Goal: Task Accomplishment & Management: Manage account settings

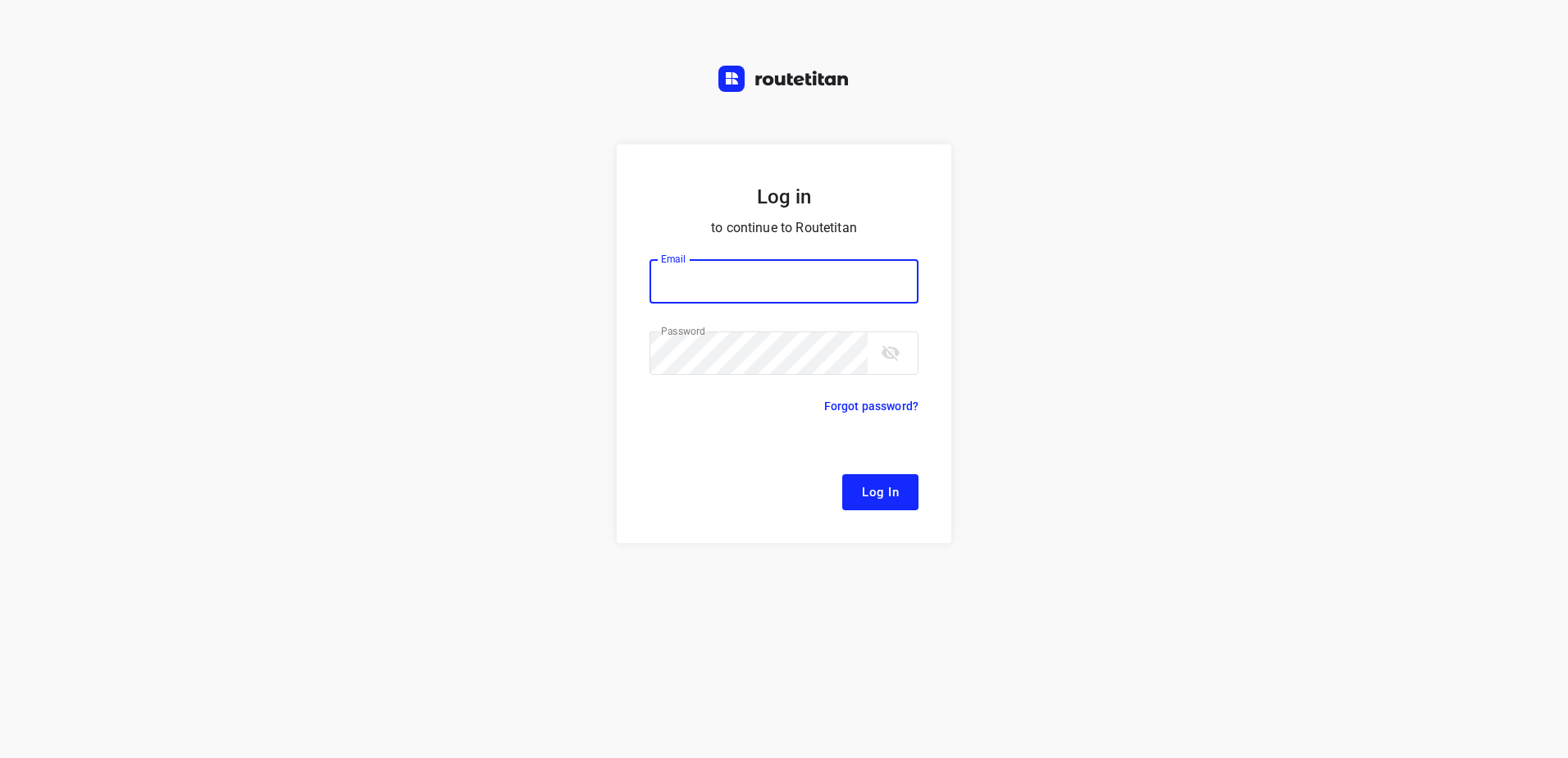
type input "[EMAIL_ADDRESS][DOMAIN_NAME]"
drag, startPoint x: 891, startPoint y: 498, endPoint x: 882, endPoint y: 496, distance: 9.2
click at [889, 498] on span "Log In" at bounding box center [880, 492] width 37 height 21
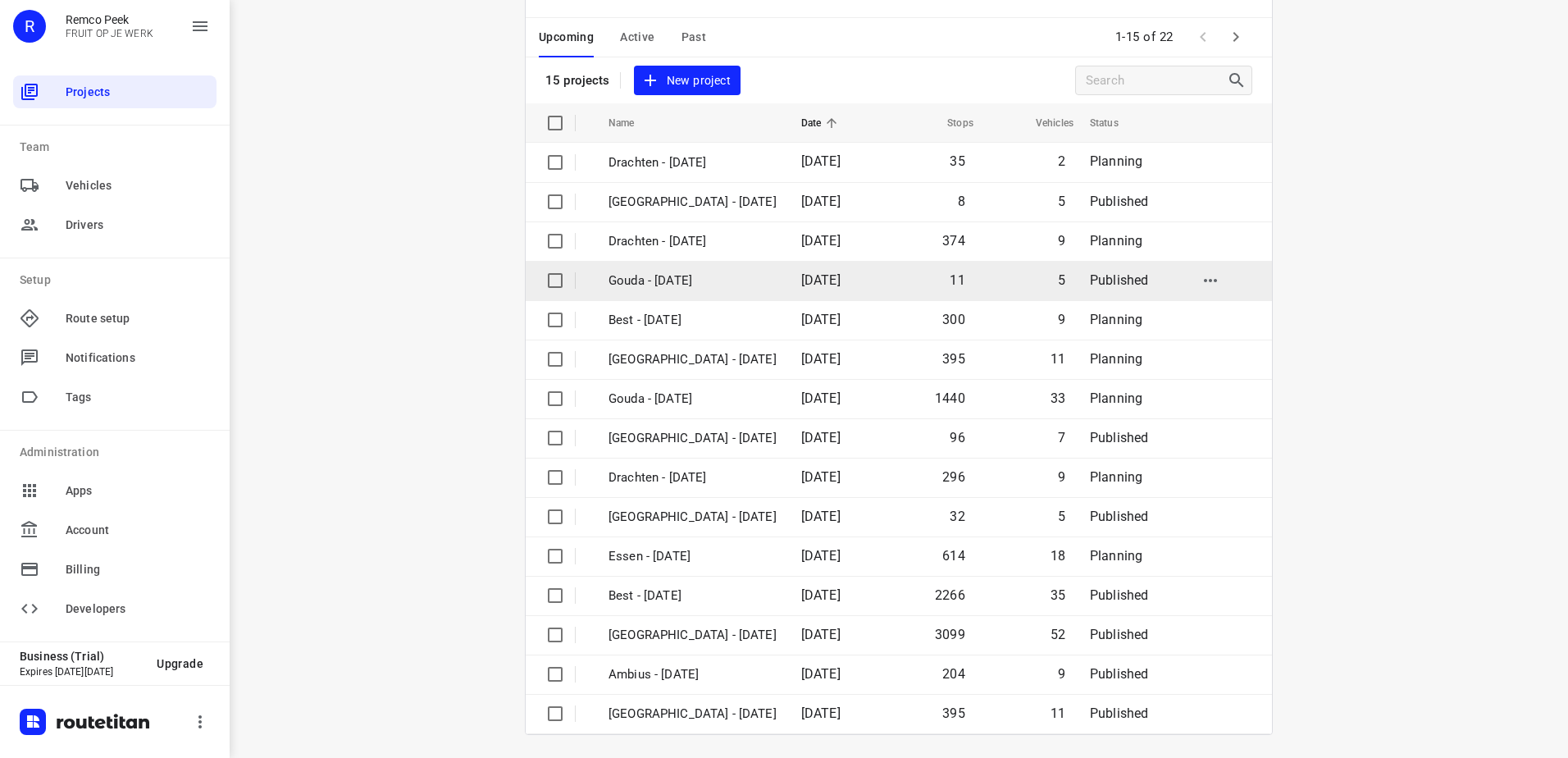
scroll to position [72, 0]
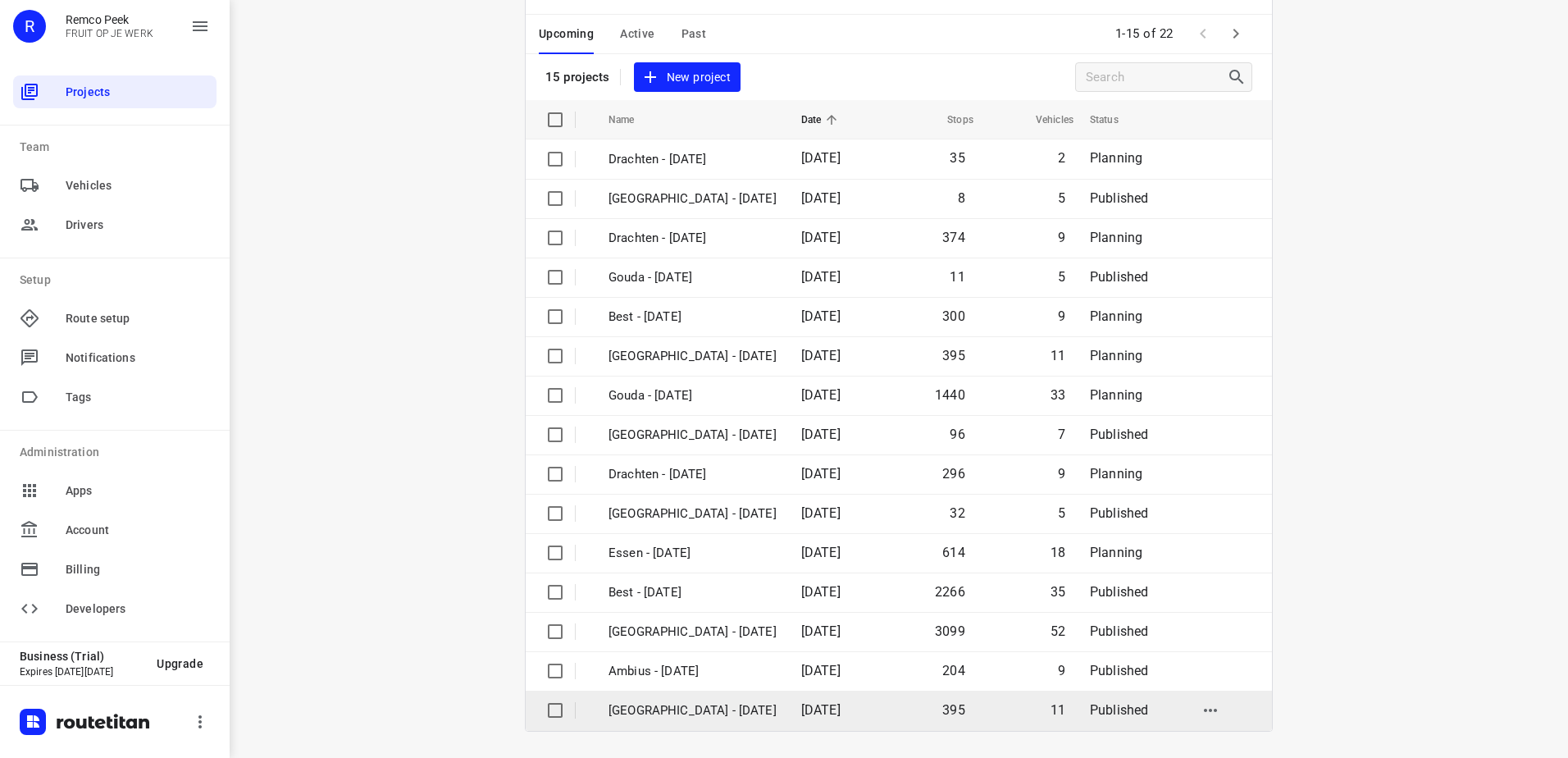
click at [726, 702] on p "[GEOGRAPHIC_DATA] - [DATE]" at bounding box center [692, 710] width 168 height 19
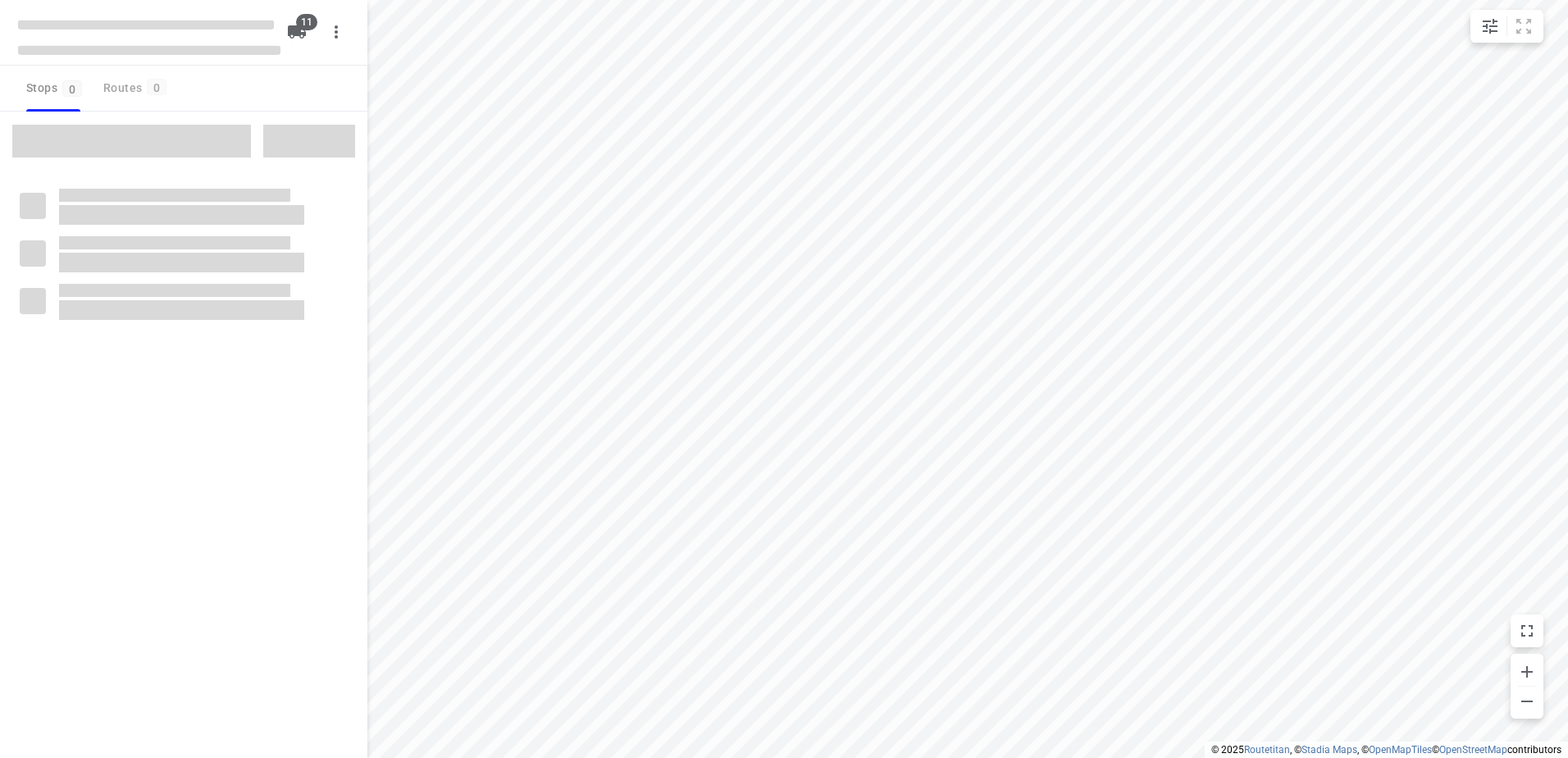
checkbox input "true"
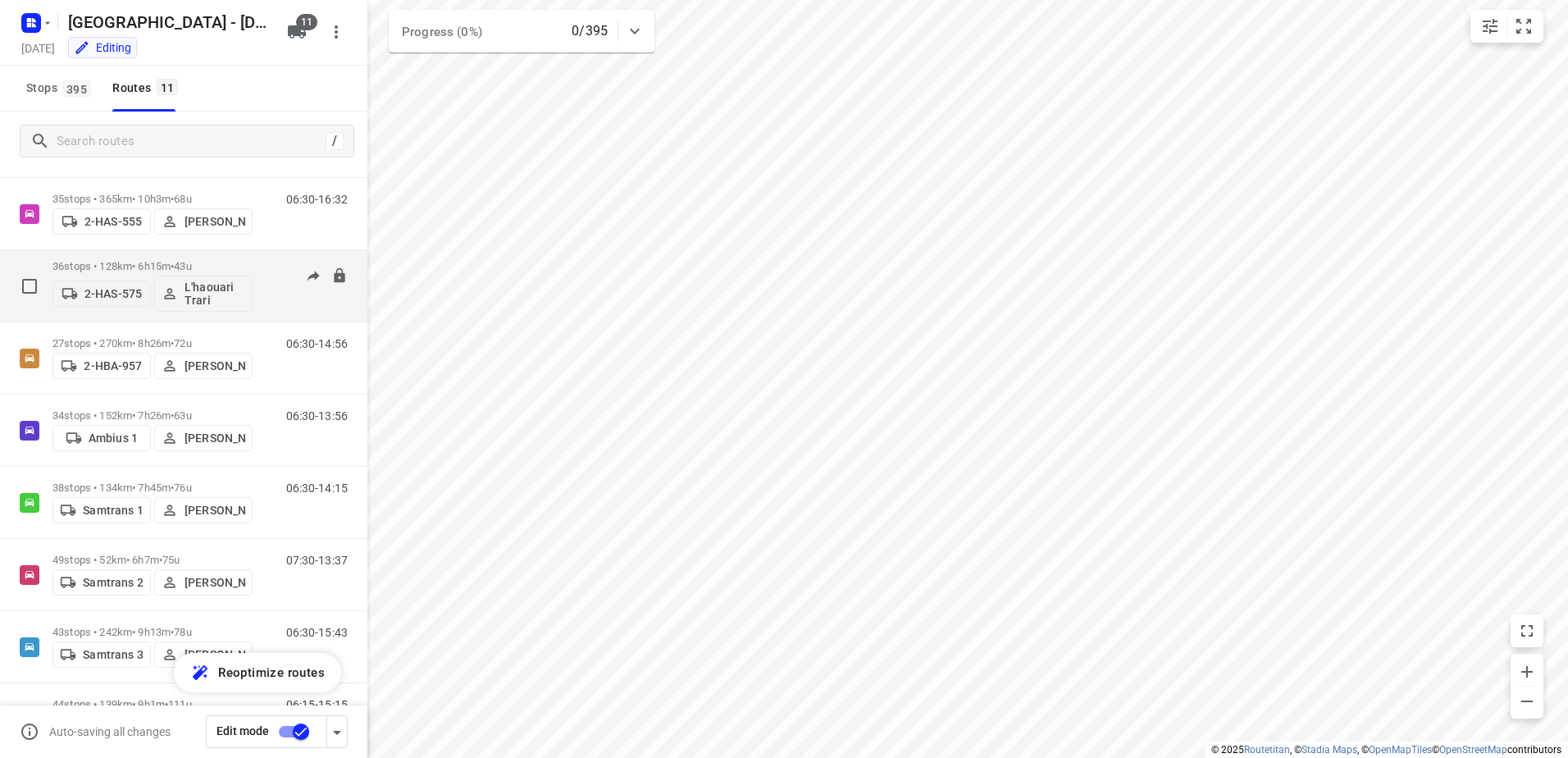
scroll to position [312, 0]
